Goal: Transaction & Acquisition: Subscribe to service/newsletter

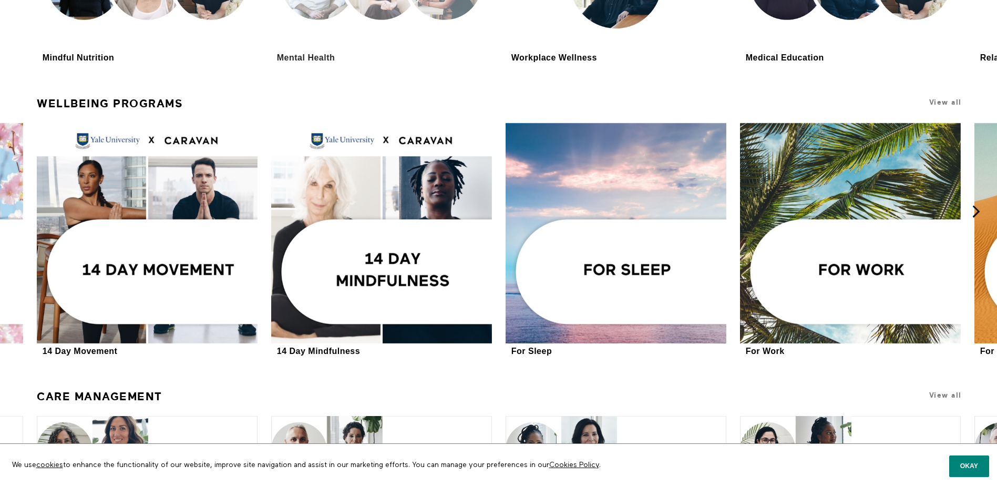
scroll to position [2604, 0]
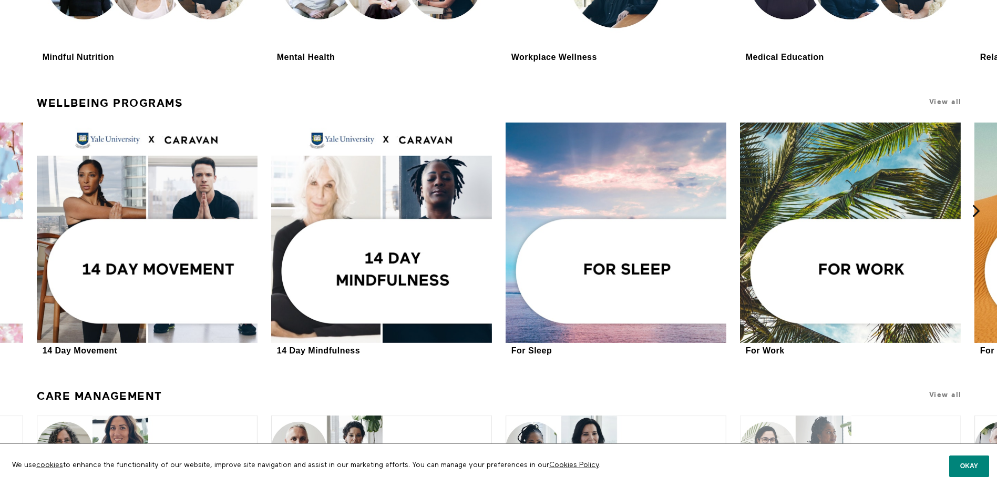
drag, startPoint x: 981, startPoint y: 466, endPoint x: 761, endPoint y: 441, distance: 221.6
click at [982, 465] on button "Okay" at bounding box center [969, 465] width 40 height 21
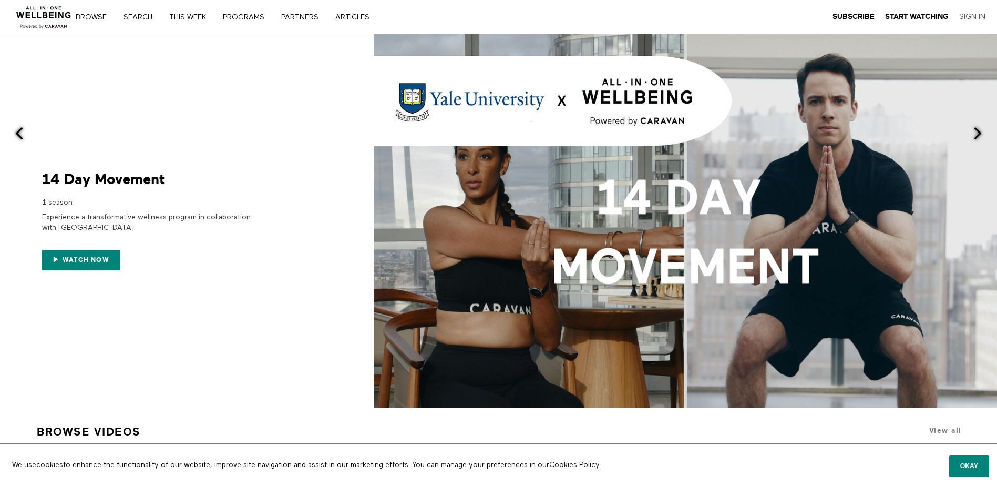
click at [975, 16] on link "Sign In" at bounding box center [972, 16] width 26 height 9
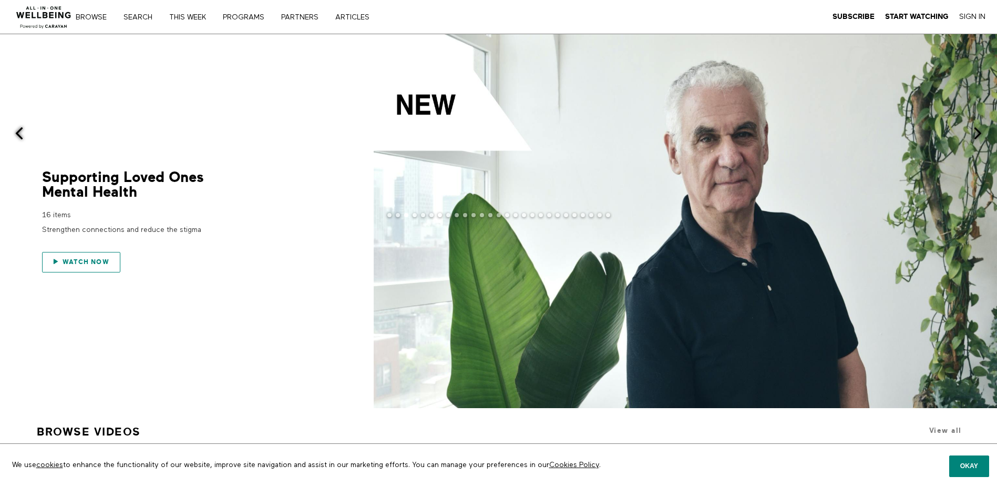
click at [90, 261] on span "Watch now" at bounding box center [86, 261] width 47 height 7
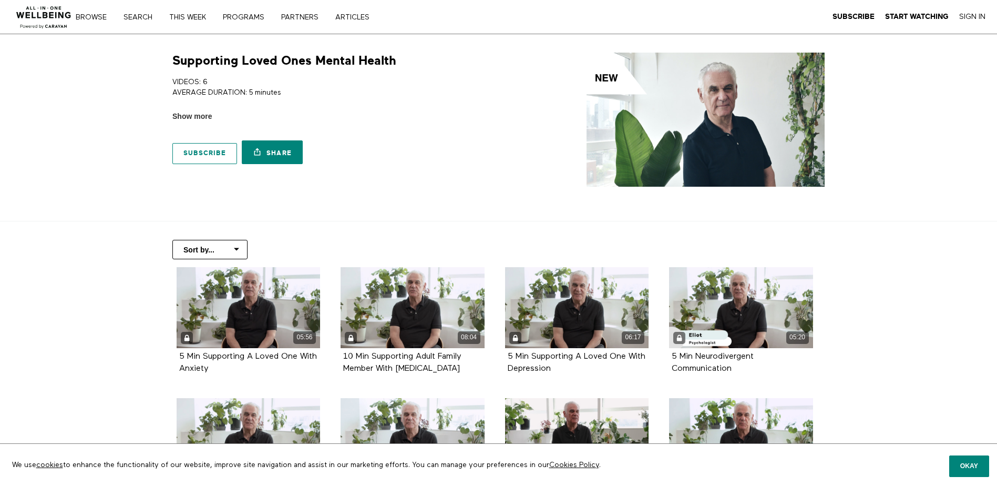
click at [198, 149] on link "Subscribe" at bounding box center [204, 153] width 65 height 21
click at [93, 15] on link "Browse" at bounding box center [95, 17] width 46 height 7
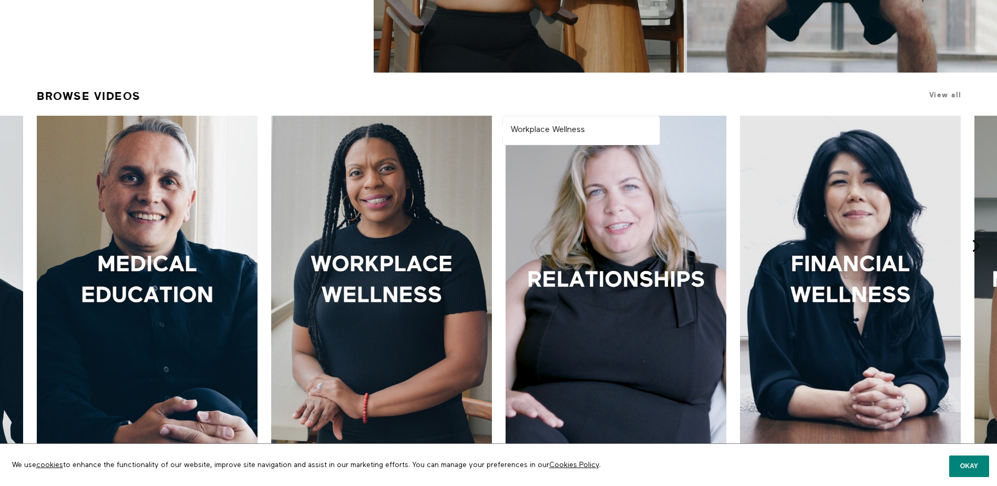
scroll to position [197, 0]
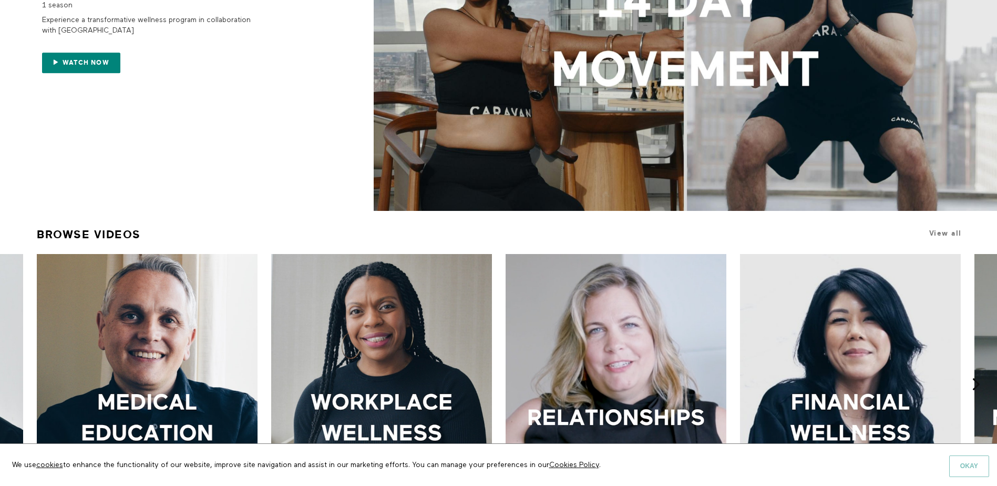
click at [959, 466] on button "Okay" at bounding box center [969, 465] width 40 height 21
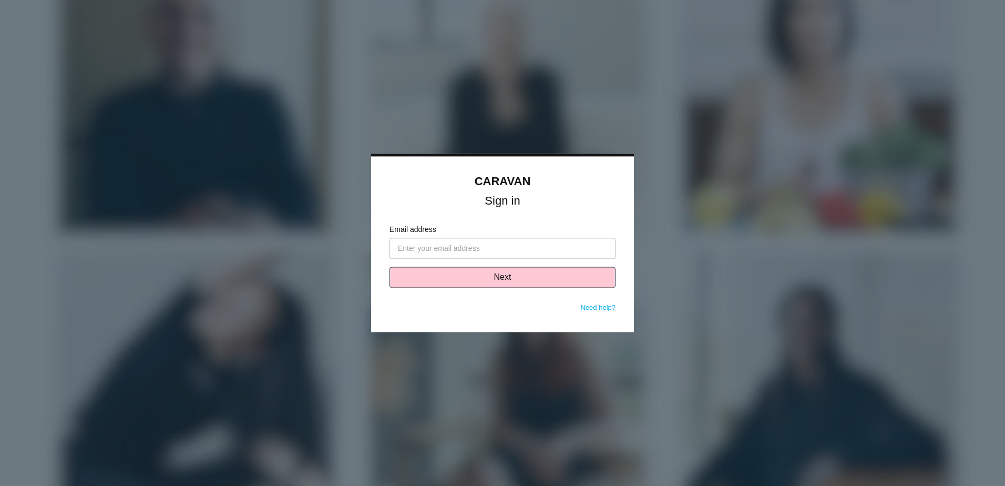
click at [425, 230] on label "Email address" at bounding box center [502, 229] width 226 height 11
click at [425, 238] on input "Email address" at bounding box center [502, 248] width 226 height 21
click at [419, 243] on input "Email address" at bounding box center [502, 248] width 226 height 21
paste input "[PERSON_NAME][EMAIL_ADDRESS][PERSON_NAME][DOMAIN_NAME]"
type input "[PERSON_NAME][EMAIL_ADDRESS][PERSON_NAME][DOMAIN_NAME]"
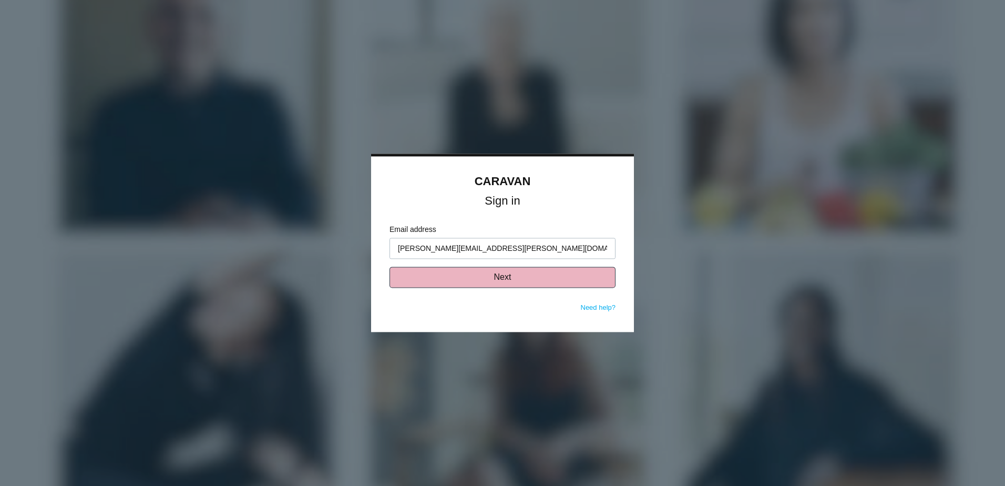
click at [501, 273] on button "Next" at bounding box center [502, 277] width 226 height 21
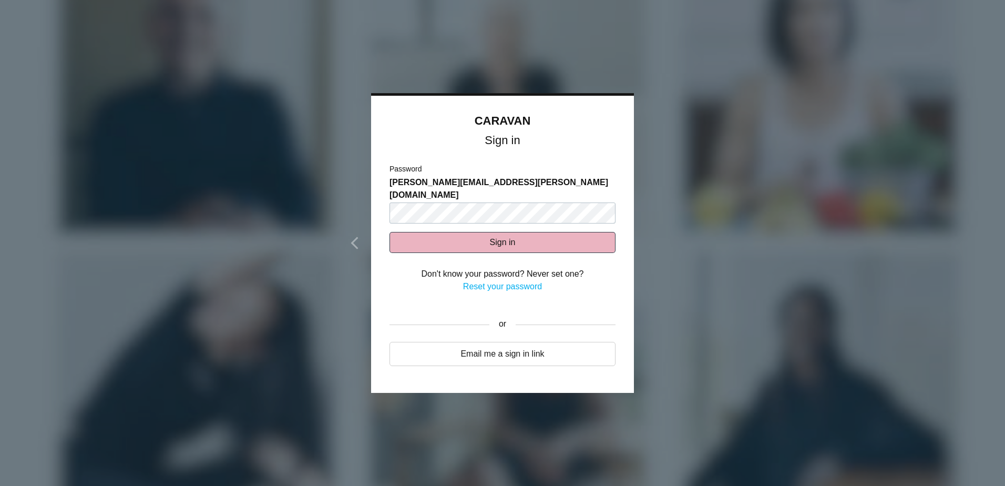
click at [543, 235] on button "Sign in" at bounding box center [502, 242] width 226 height 21
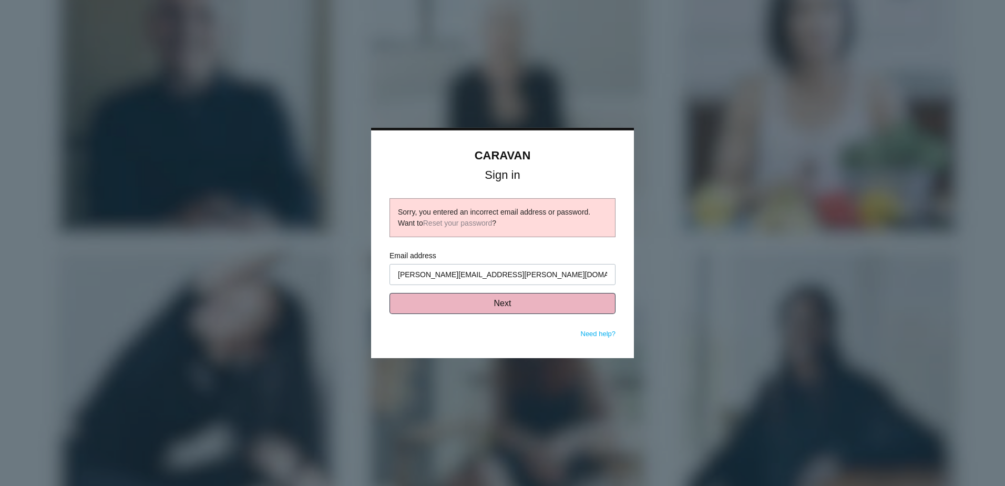
click at [526, 297] on button "Next" at bounding box center [502, 303] width 226 height 21
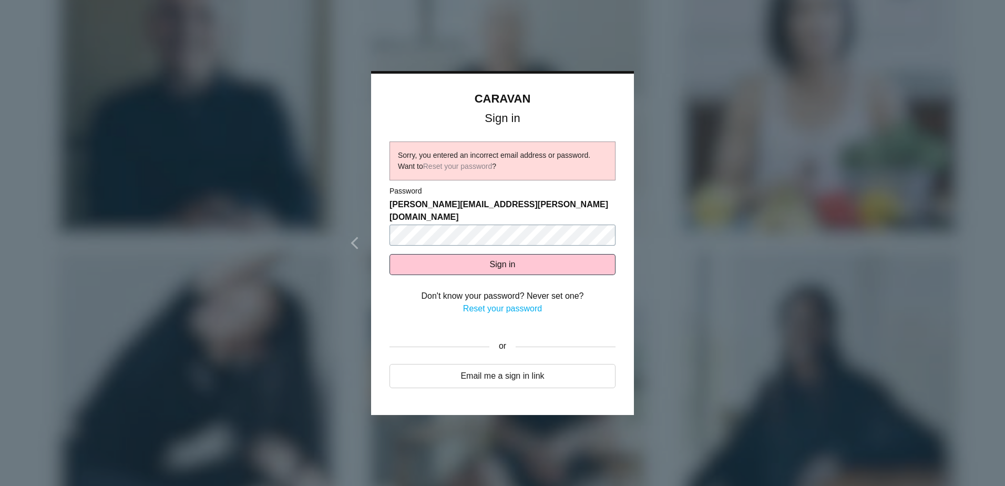
click at [177, 222] on body "CARAVAN Sign in Sorry, you entered an incorrect email address or password. Want…" at bounding box center [502, 243] width 1005 height 486
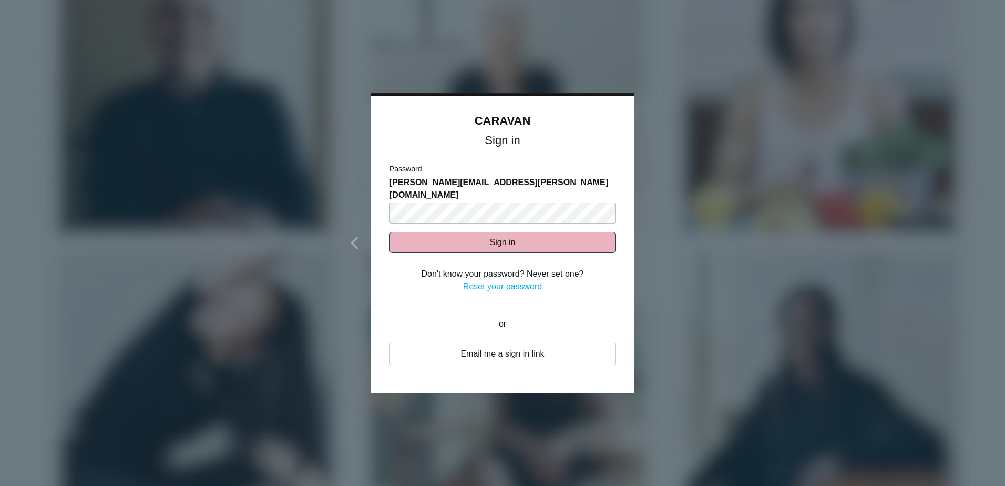
click at [518, 232] on button "Sign in" at bounding box center [502, 242] width 226 height 21
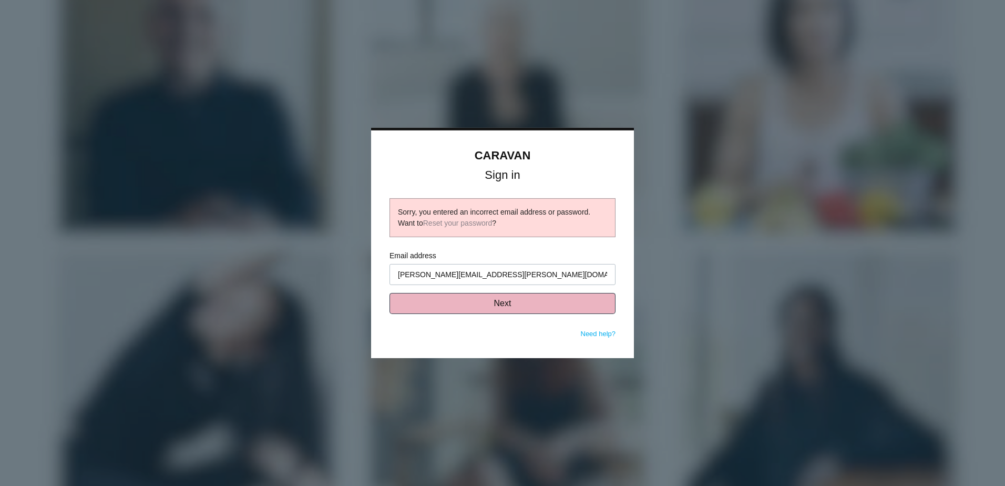
click at [524, 305] on button "Next" at bounding box center [502, 303] width 226 height 21
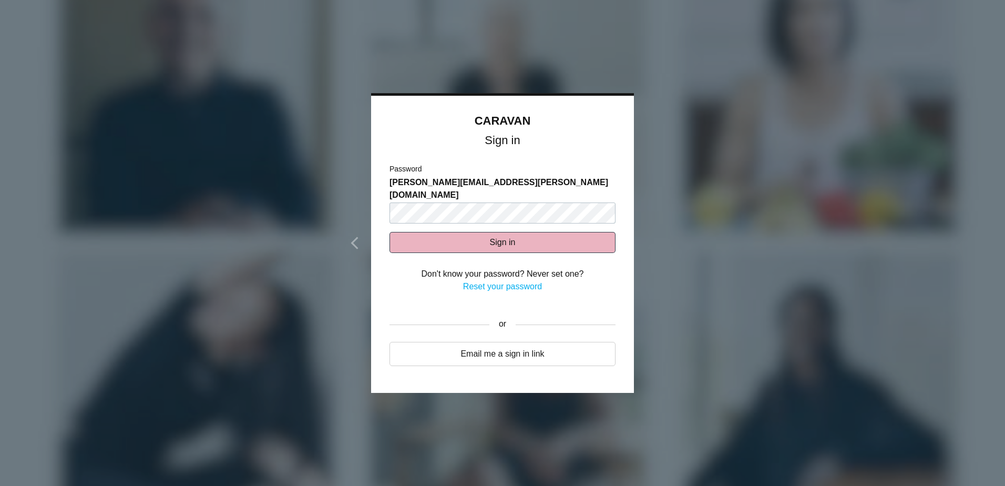
drag, startPoint x: 430, startPoint y: 211, endPoint x: 418, endPoint y: 219, distance: 14.7
click at [418, 232] on button "Sign in" at bounding box center [502, 242] width 226 height 21
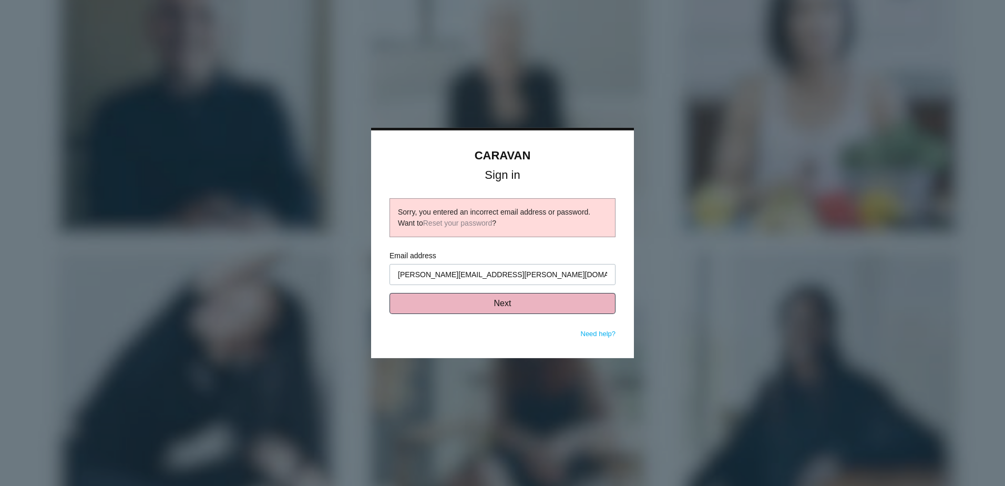
click at [537, 307] on button "Next" at bounding box center [502, 303] width 226 height 21
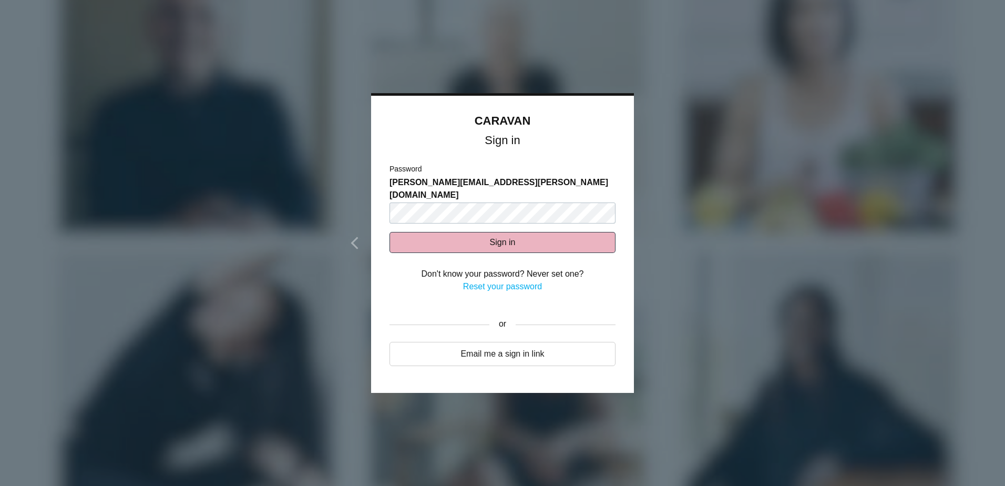
drag, startPoint x: 429, startPoint y: 221, endPoint x: 396, endPoint y: 221, distance: 32.6
click at [397, 232] on button "Sign in" at bounding box center [502, 242] width 226 height 21
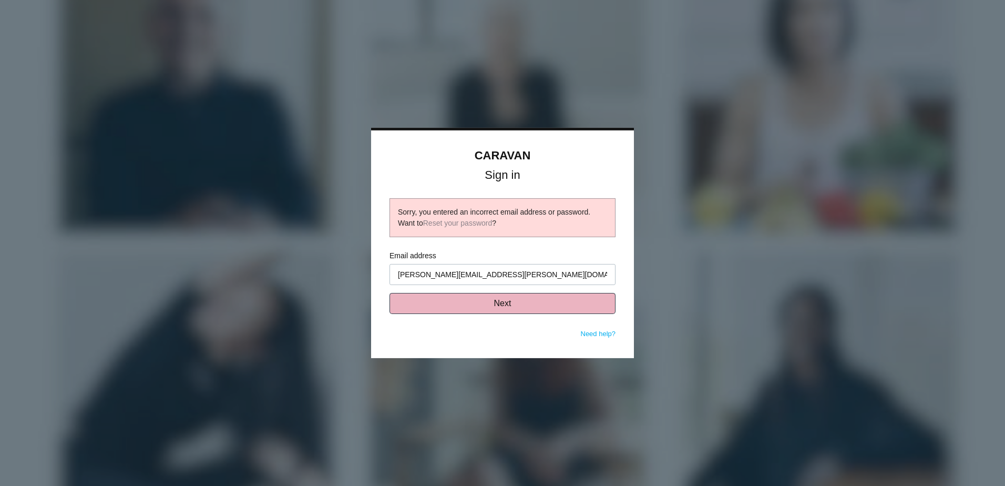
click at [498, 303] on button "Next" at bounding box center [502, 303] width 226 height 21
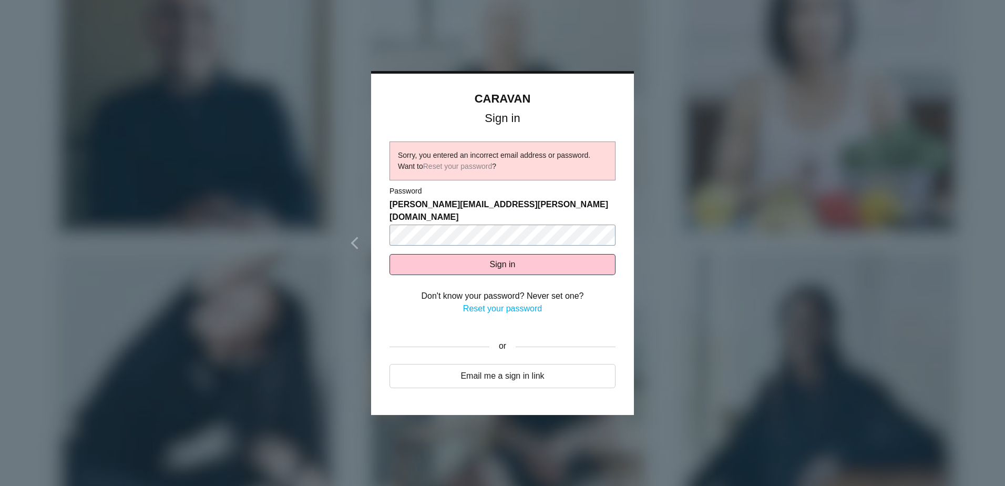
click at [265, 220] on body "CARAVAN Sign in Sorry, you entered an incorrect email address or password. Want…" at bounding box center [502, 243] width 1005 height 486
click at [481, 254] on button "Sign in" at bounding box center [502, 264] width 226 height 21
